Goal: Find specific page/section

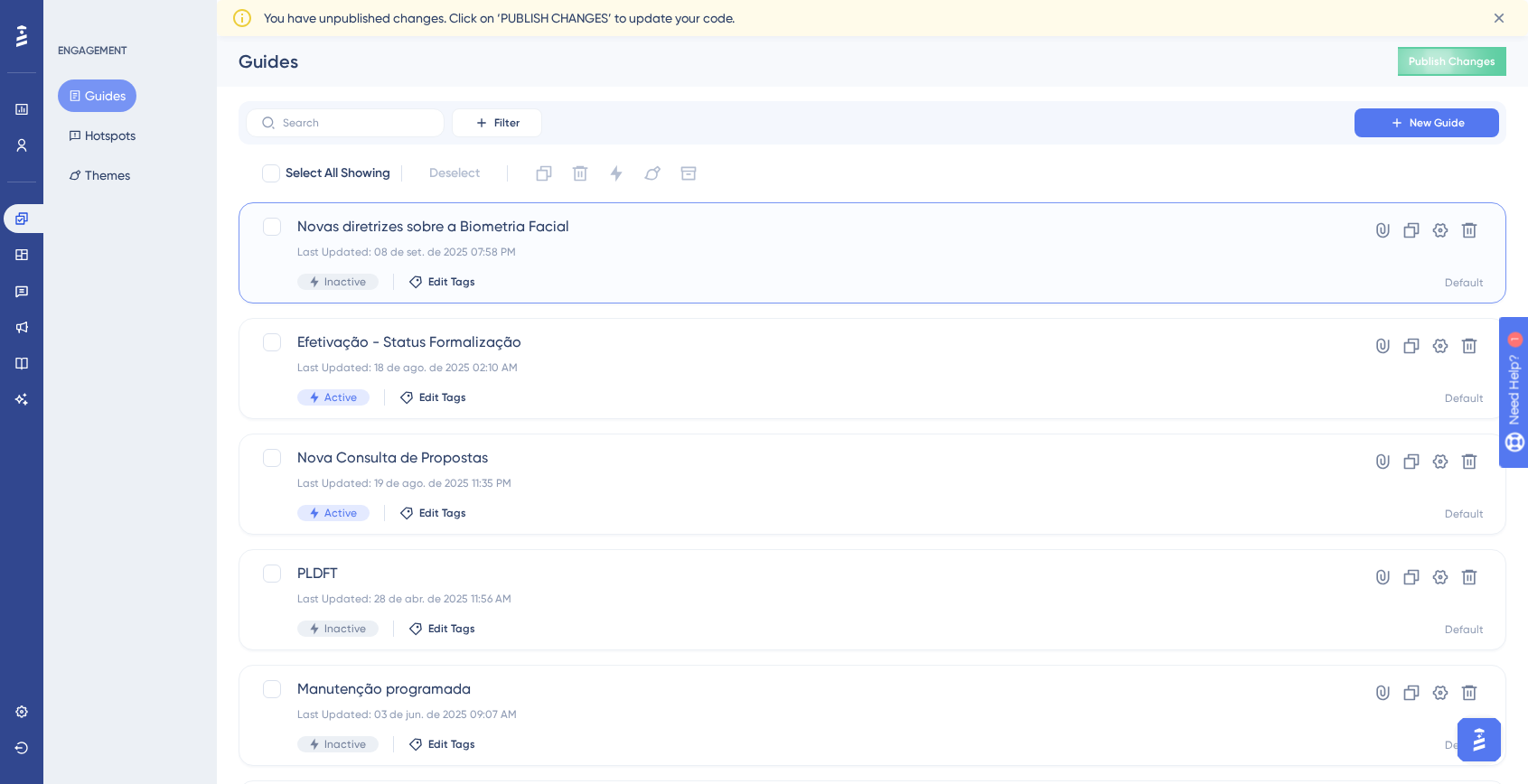
click at [1094, 235] on span "Novas diretrizes sobre a Biometria Facial" at bounding box center [799, 226] width 1006 height 22
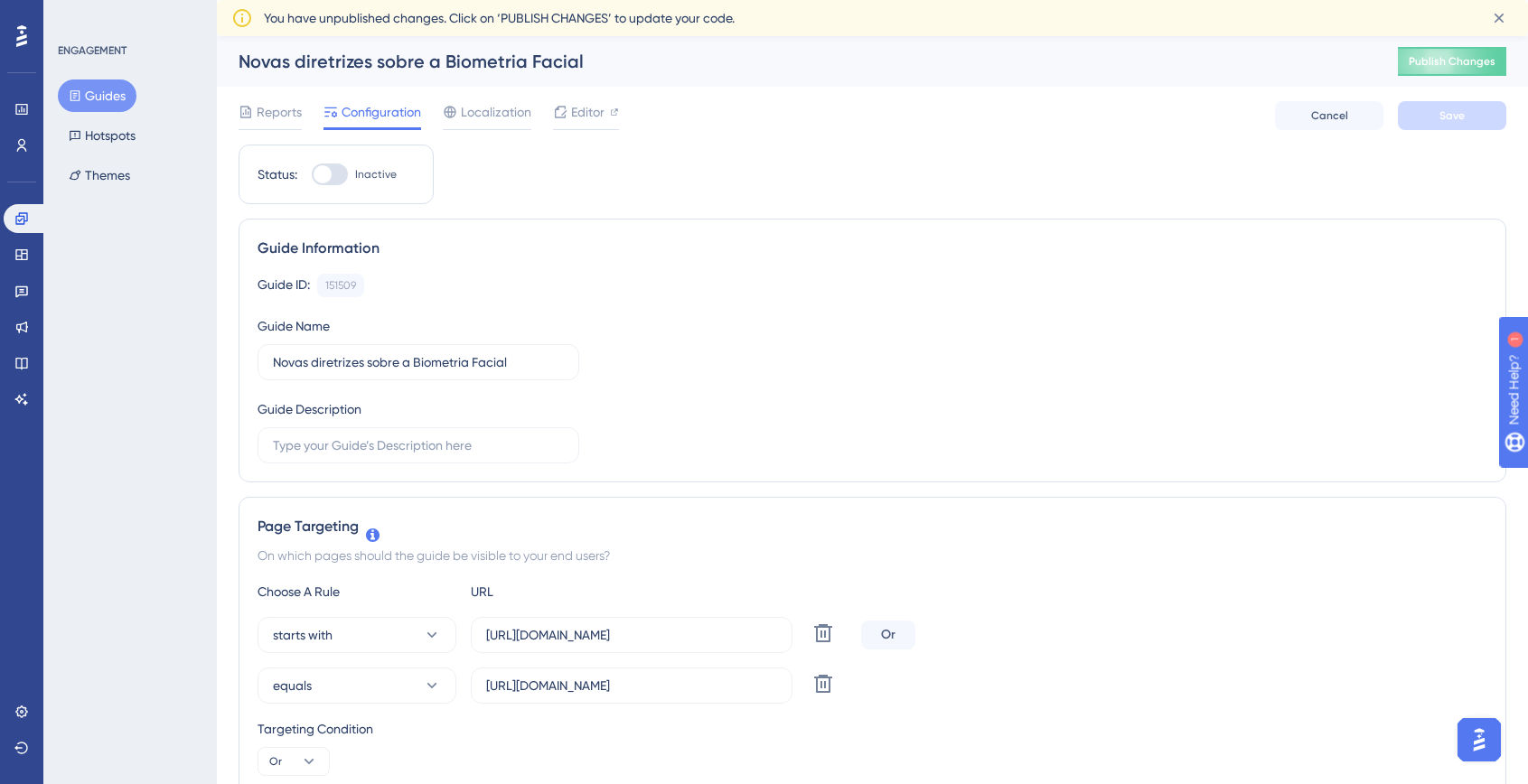
click at [1175, 49] on div "Novas diretrizes sobre a Biometria Facial" at bounding box center [796, 61] width 1114 height 25
